Goal: Obtain resource: Download file/media

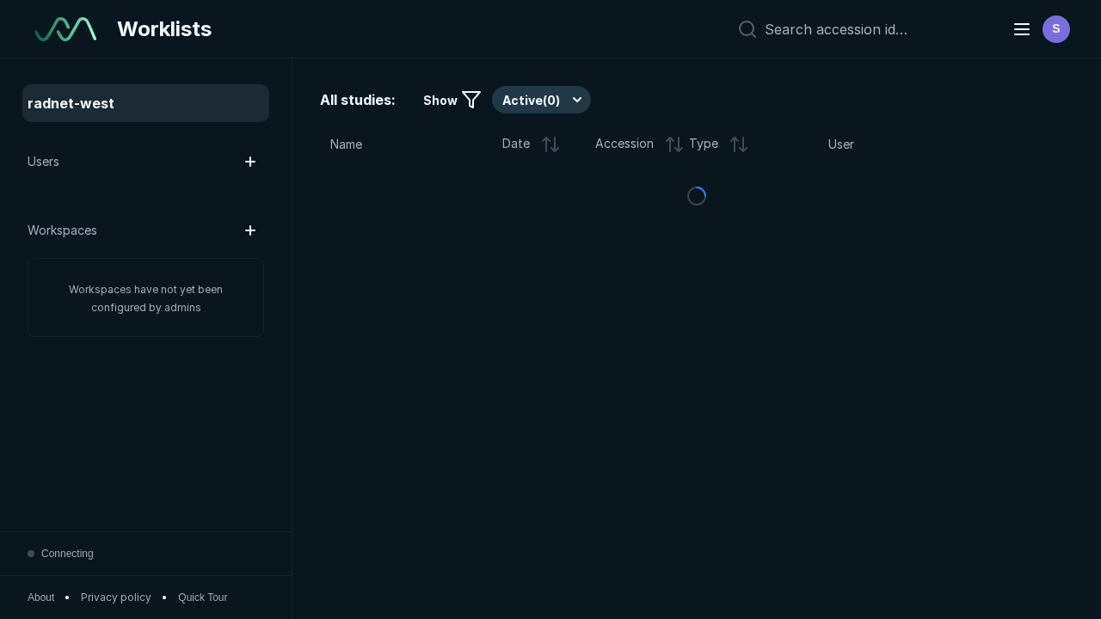
scroll to position [4697, 7165]
